Goal: Information Seeking & Learning: Compare options

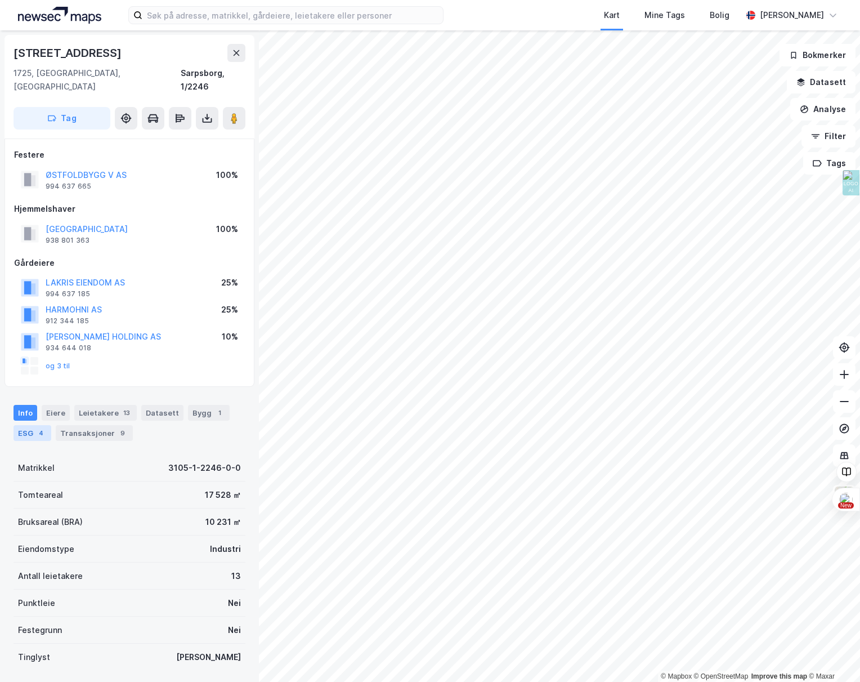
click at [32, 425] on div "ESG 4" at bounding box center [33, 433] width 38 height 16
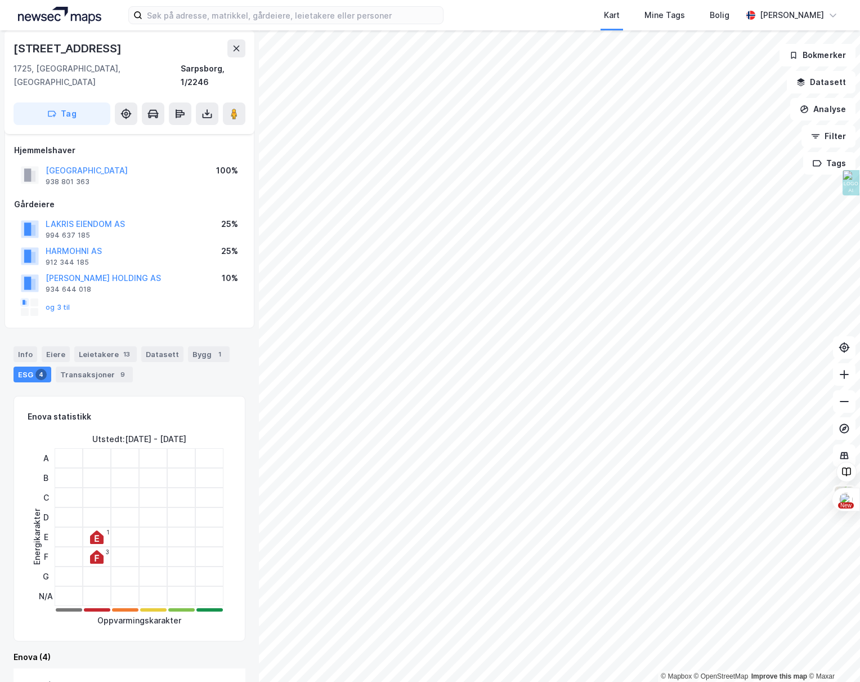
scroll to position [60, 0]
drag, startPoint x: 100, startPoint y: 426, endPoint x: 234, endPoint y: 430, distance: 133.5
click at [234, 430] on div "Enova statistikk Energikarakter Utstedt : [DATE] - [DATE] A B C D E F G N/A 1 3…" at bounding box center [130, 516] width 232 height 245
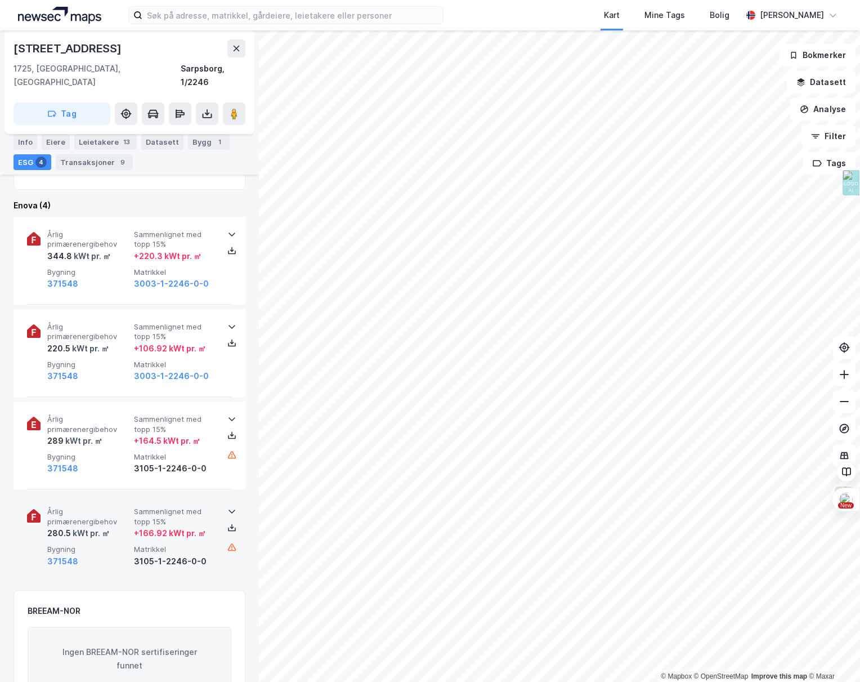
scroll to position [432, 0]
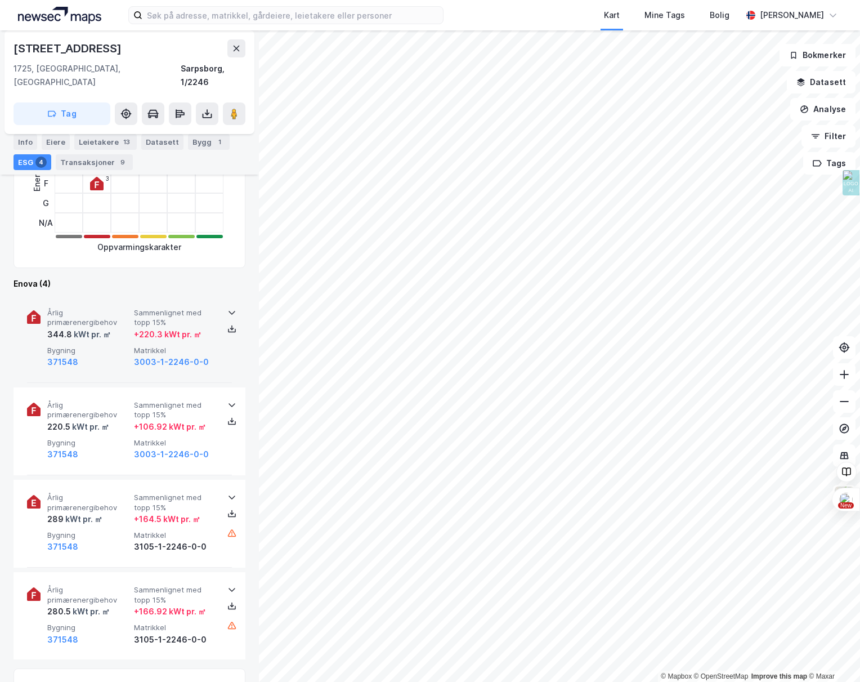
click at [102, 330] on div "Årlig primærenergibehov 344.8 kWt pr. ㎡ Sammenlignet med topp 15% + 220.3 kWt p…" at bounding box center [131, 338] width 169 height 61
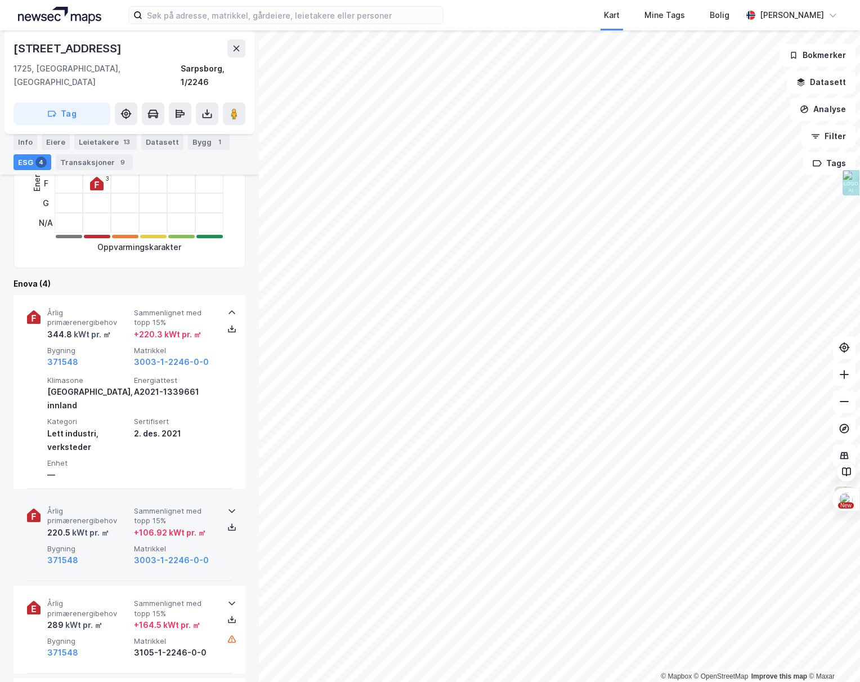
click at [115, 506] on span "Årlig primærenergibehov" at bounding box center [88, 516] width 82 height 20
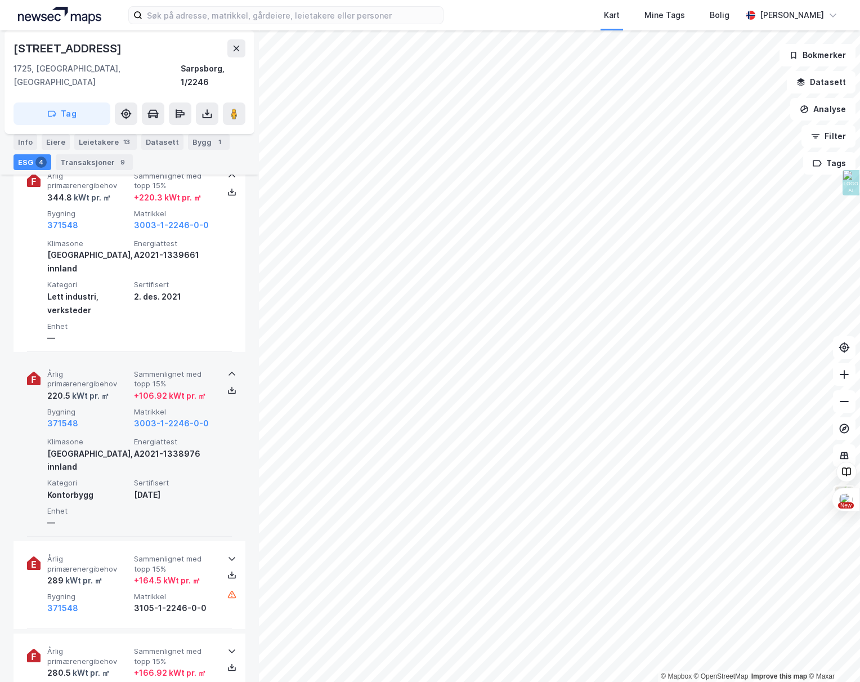
scroll to position [668, 0]
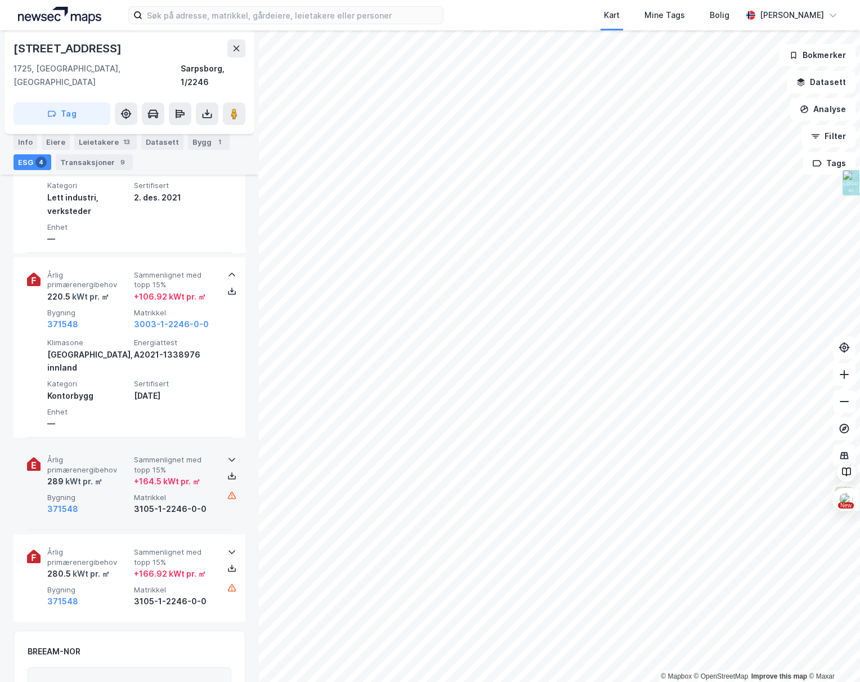
click at [112, 492] on span "Bygning" at bounding box center [88, 497] width 82 height 10
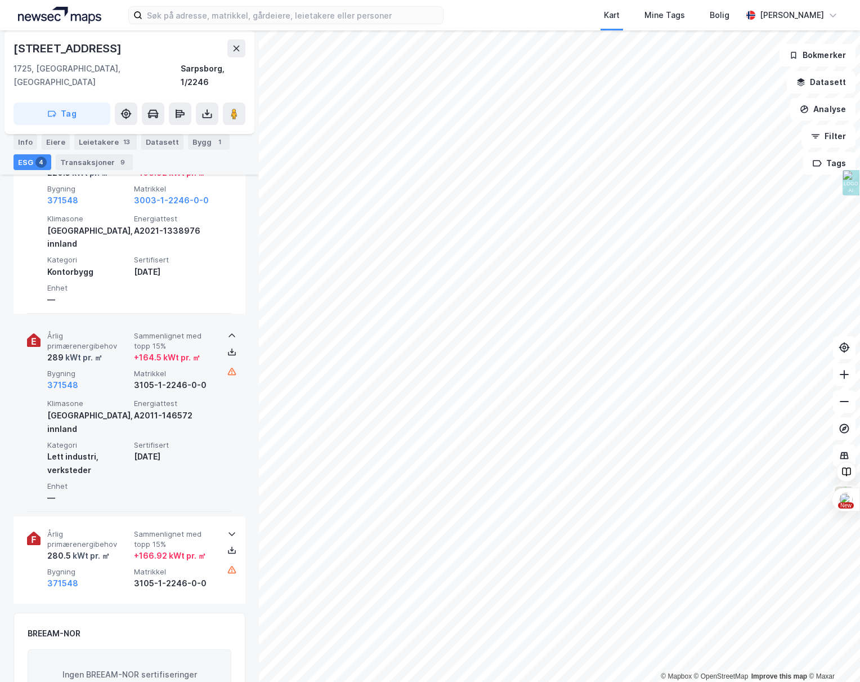
scroll to position [842, 0]
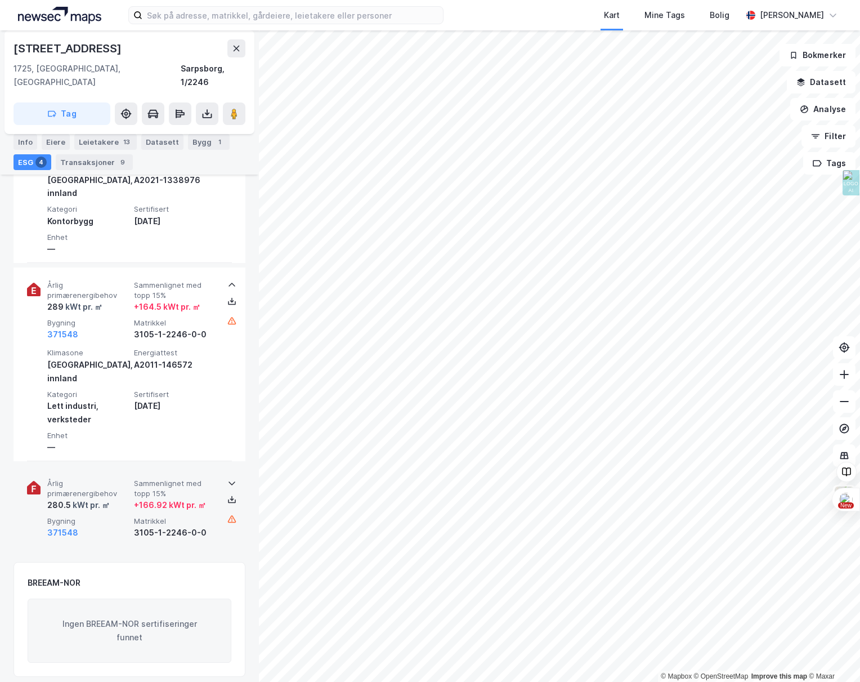
click at [118, 526] on div "371548" at bounding box center [88, 533] width 82 height 14
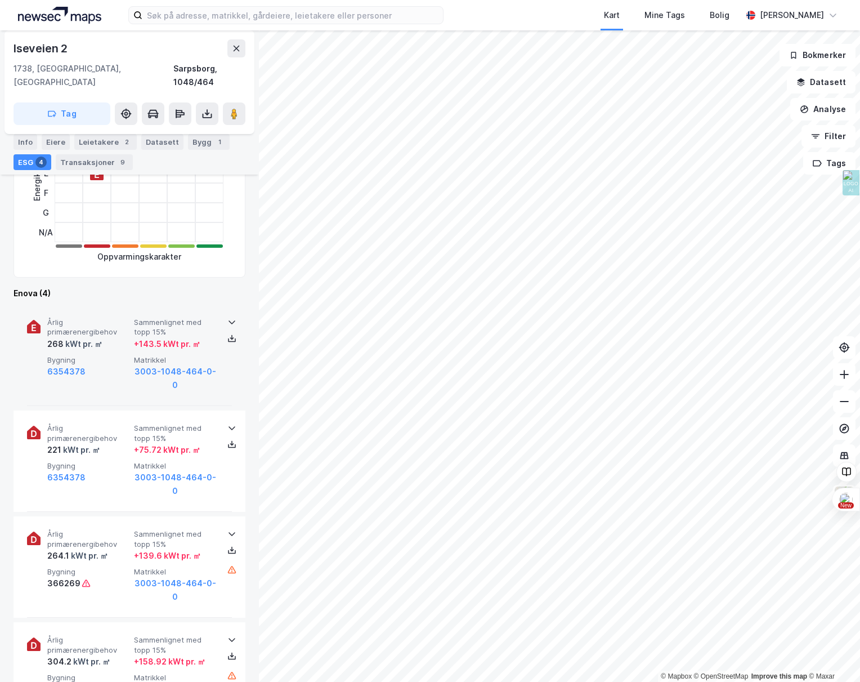
scroll to position [367, 0]
click at [128, 338] on div "268 kWt pr. ㎡" at bounding box center [88, 345] width 82 height 14
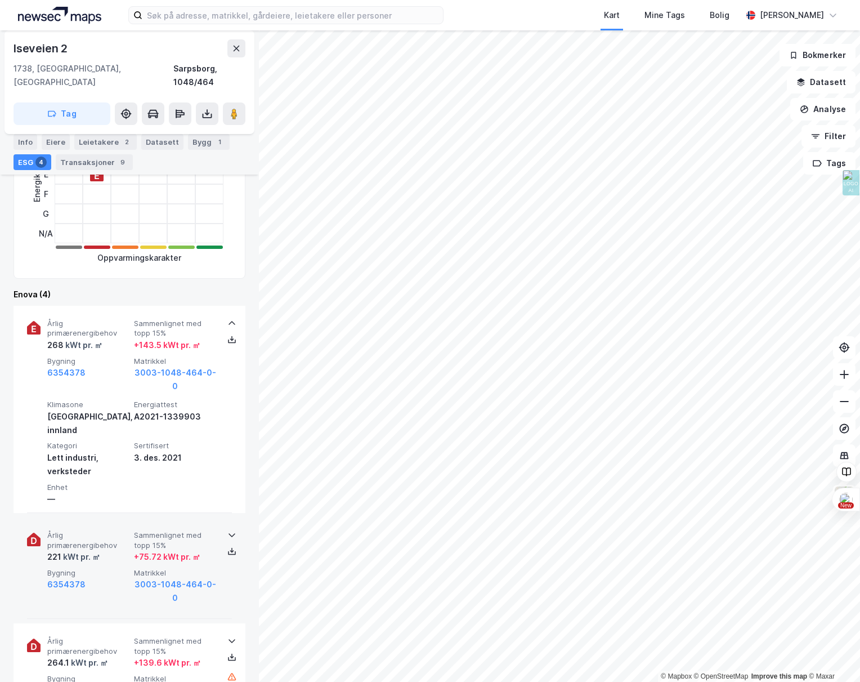
click at [121, 530] on span "Årlig primærenergibehov" at bounding box center [88, 540] width 82 height 20
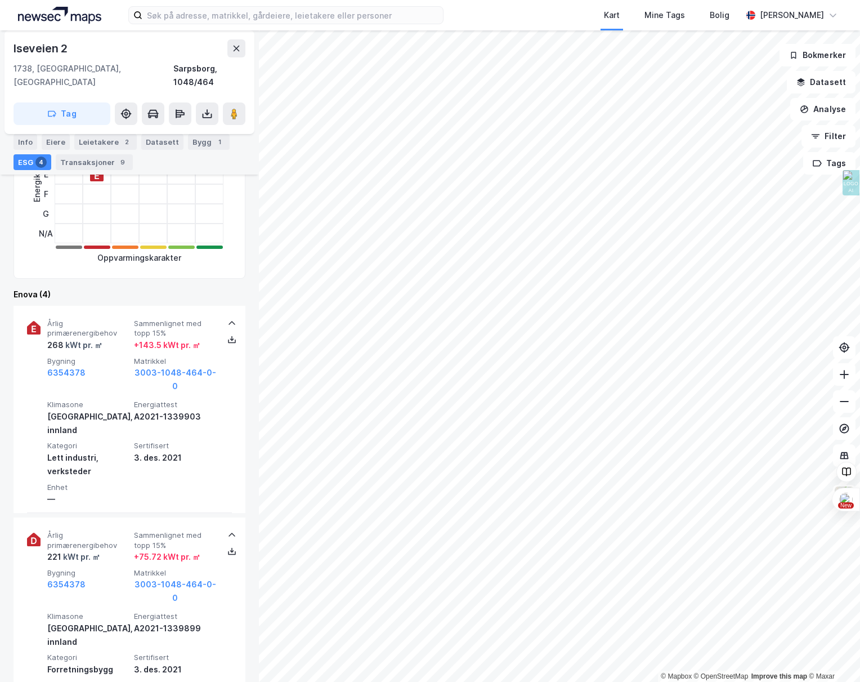
click at [740, 681] on html "Kart Mine Tags Bolig [PERSON_NAME][GEOGRAPHIC_DATA] © Mapbox © OpenStreetMap Im…" at bounding box center [430, 341] width 860 height 682
click at [723, 681] on html "Kart Mine Tags Bolig [PERSON_NAME][GEOGRAPHIC_DATA] © Mapbox © OpenStreetMap Im…" at bounding box center [430, 341] width 860 height 682
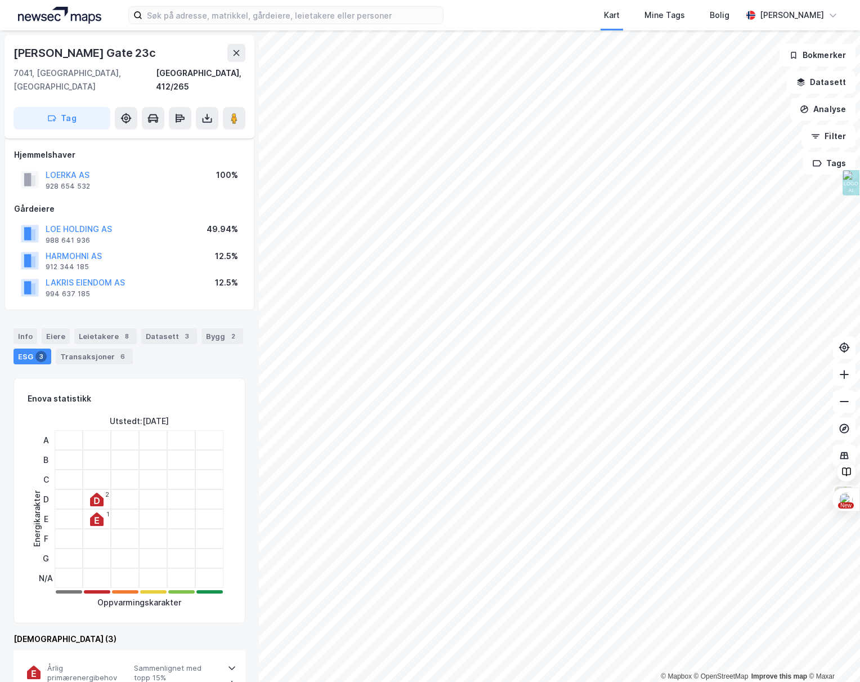
scroll to position [367, 0]
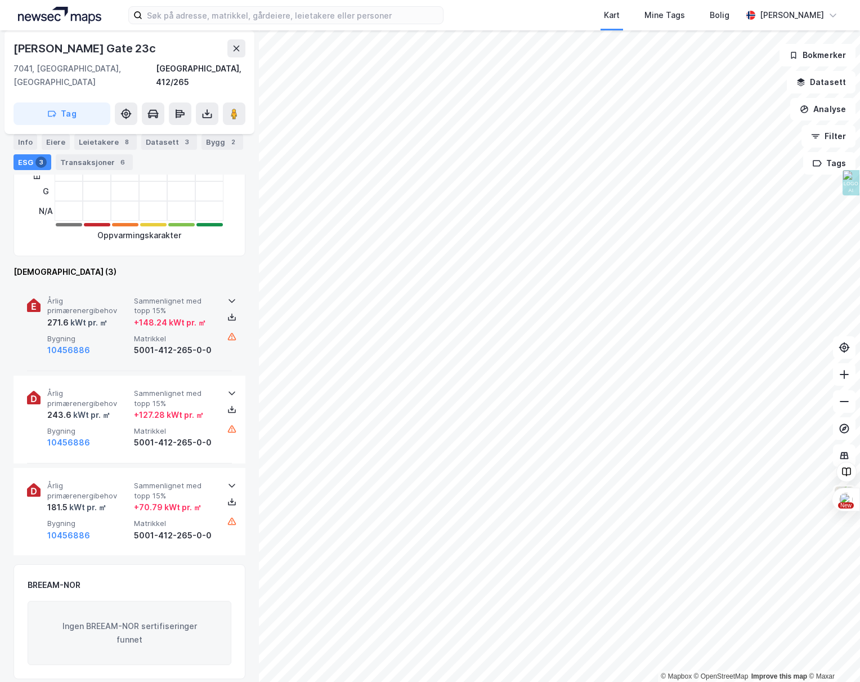
click at [108, 343] on div "10456886" at bounding box center [88, 350] width 82 height 14
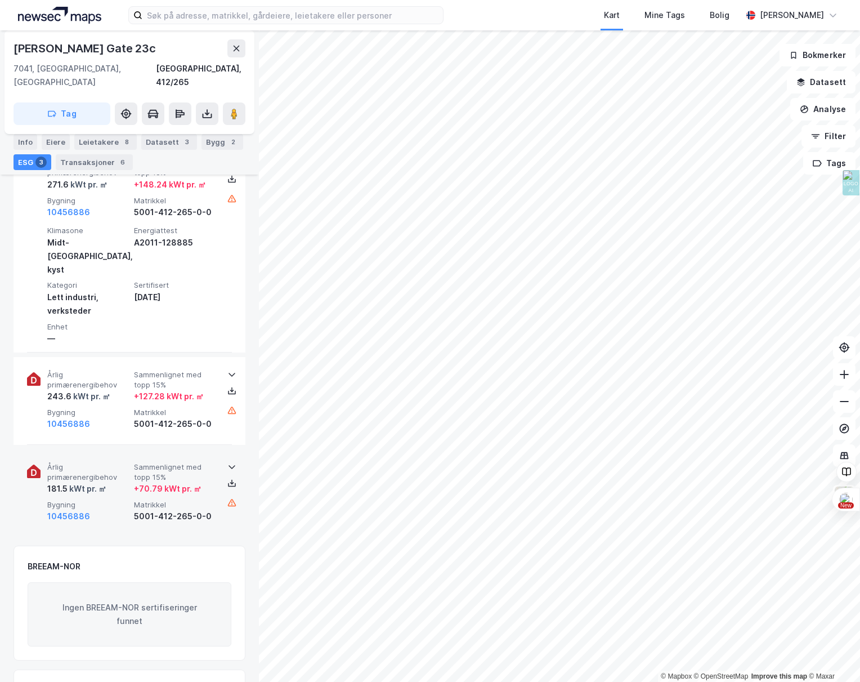
scroll to position [515, 0]
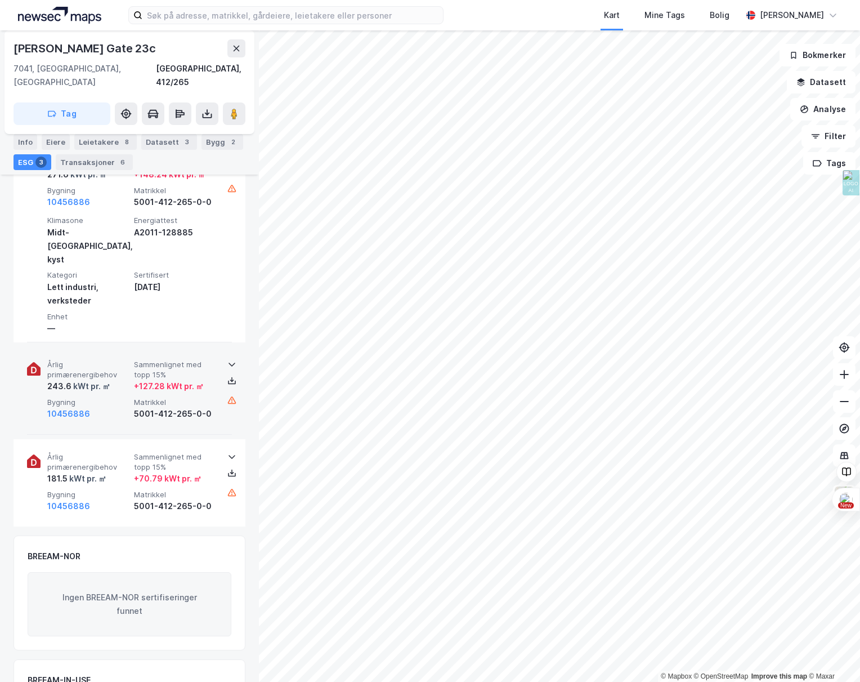
click at [122, 407] on div "10456886" at bounding box center [88, 414] width 82 height 14
